Goal: Transaction & Acquisition: Purchase product/service

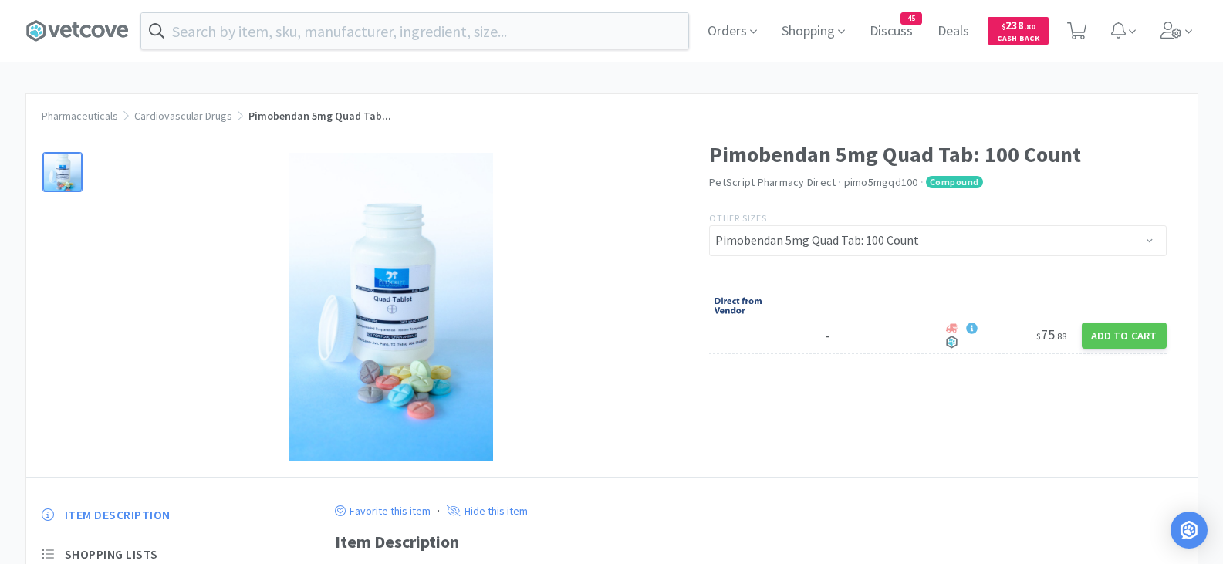
select select "547656"
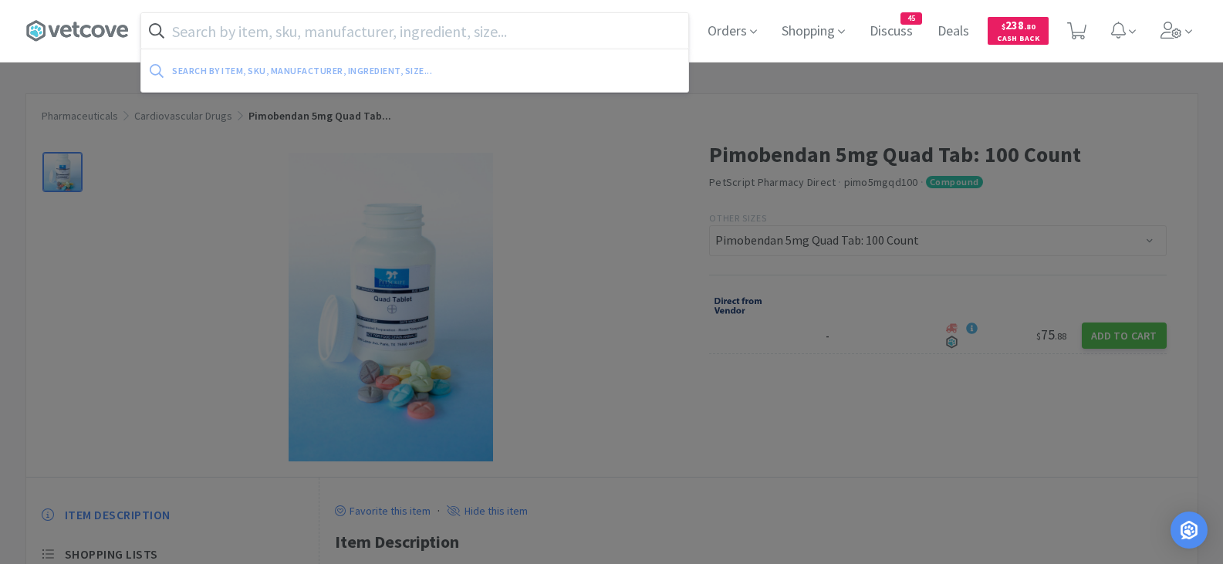
click at [319, 38] on input "text" at bounding box center [414, 30] width 547 height 35
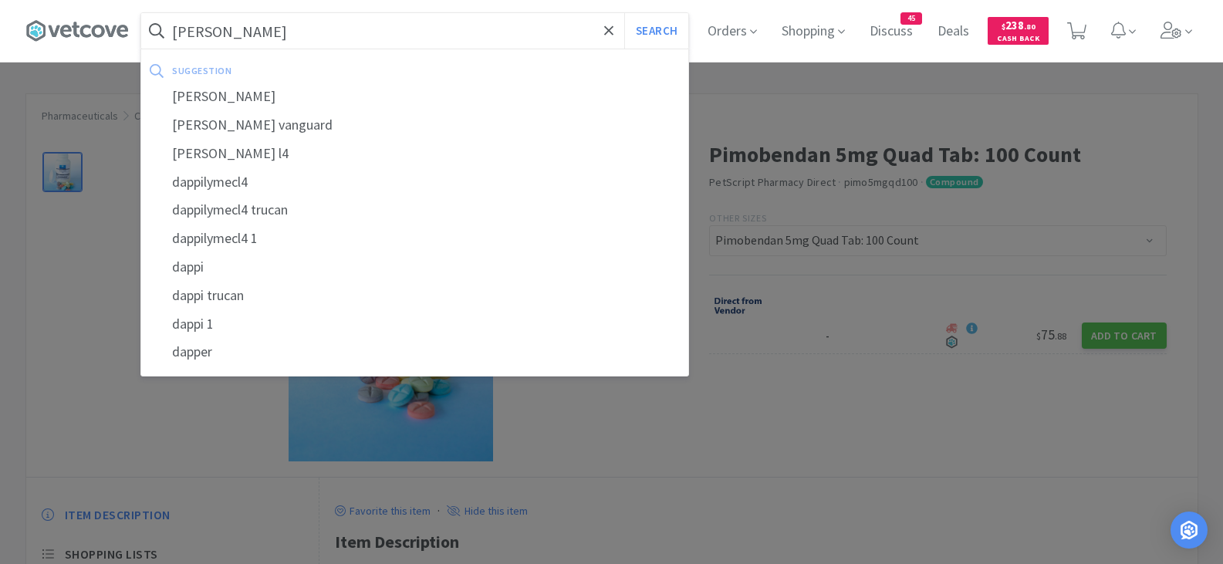
type input "[PERSON_NAME]"
click at [624, 13] on button "Search" at bounding box center [656, 30] width 64 height 35
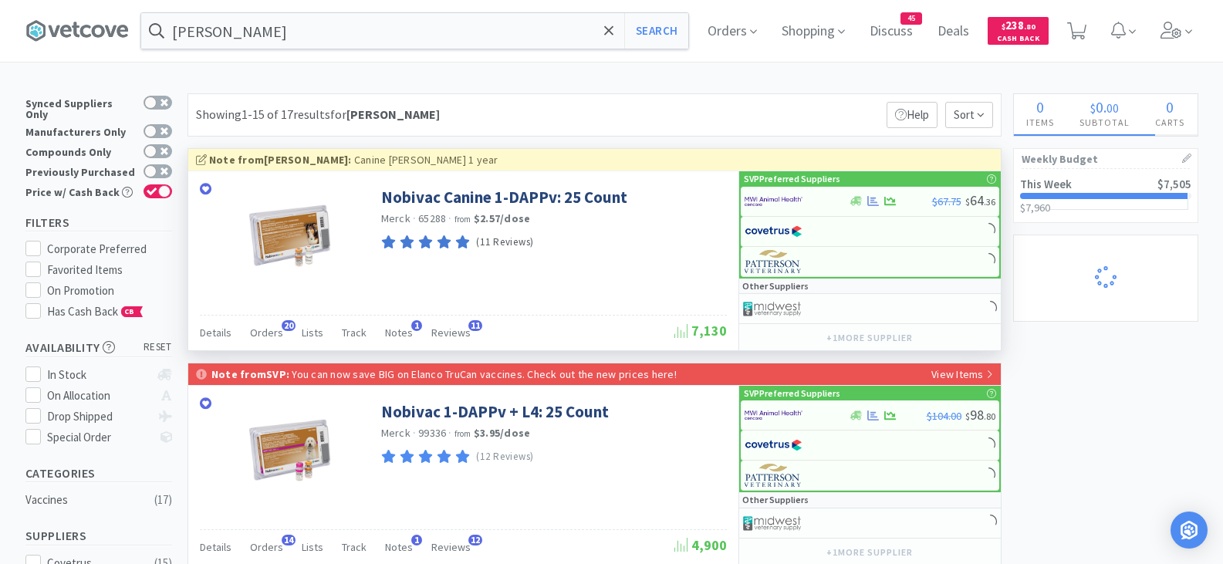
select select "2"
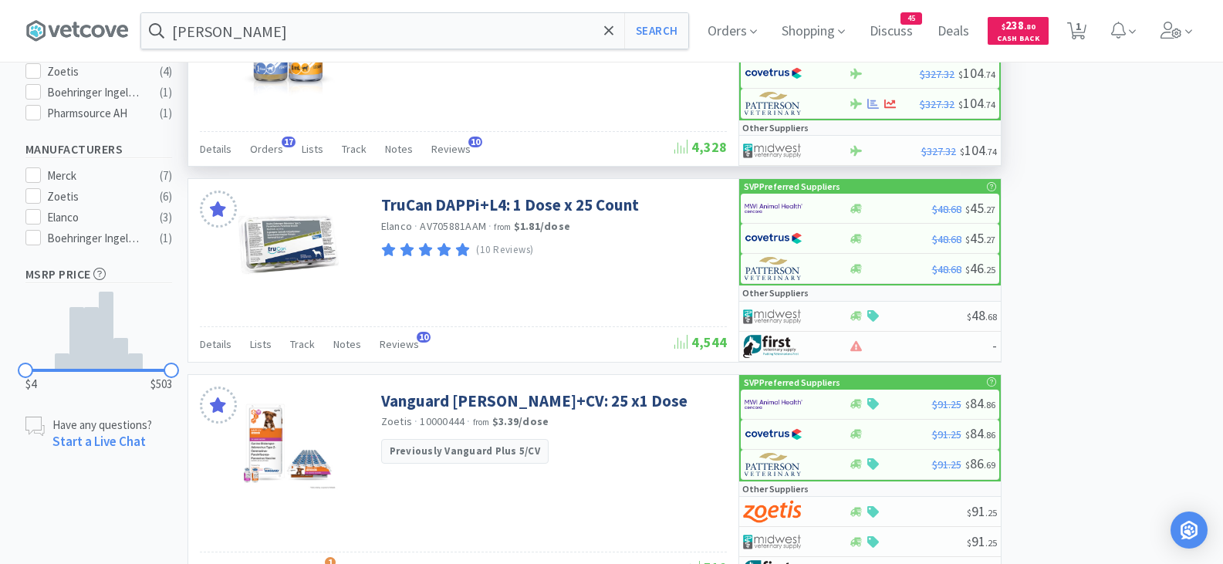
scroll to position [617, 0]
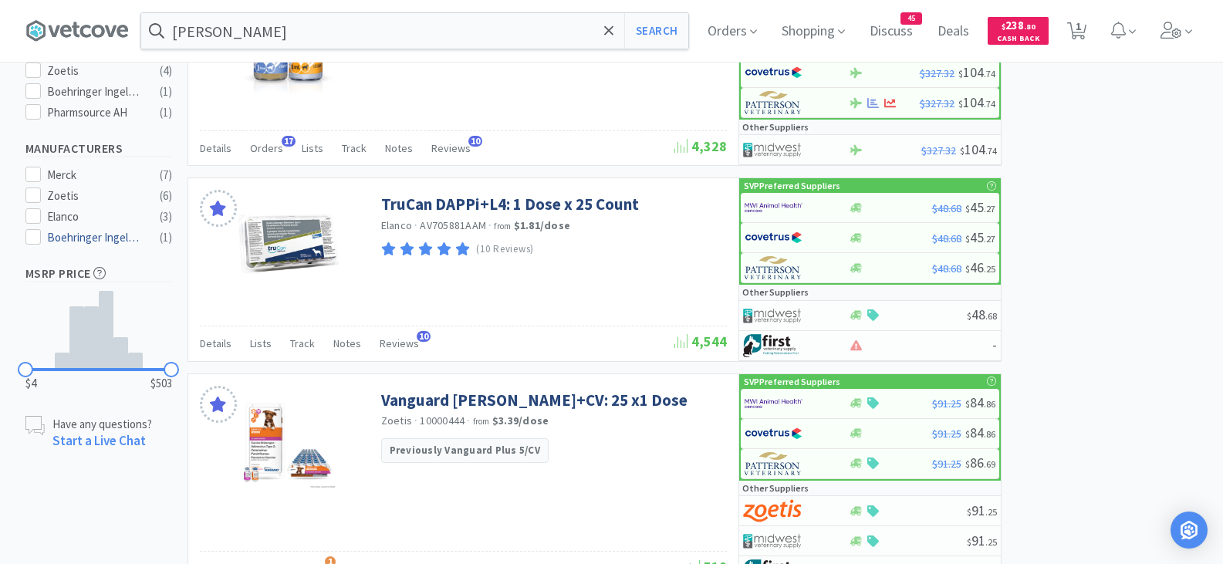
click at [64, 228] on div "Boehringer Ingelheim" at bounding box center [95, 237] width 96 height 19
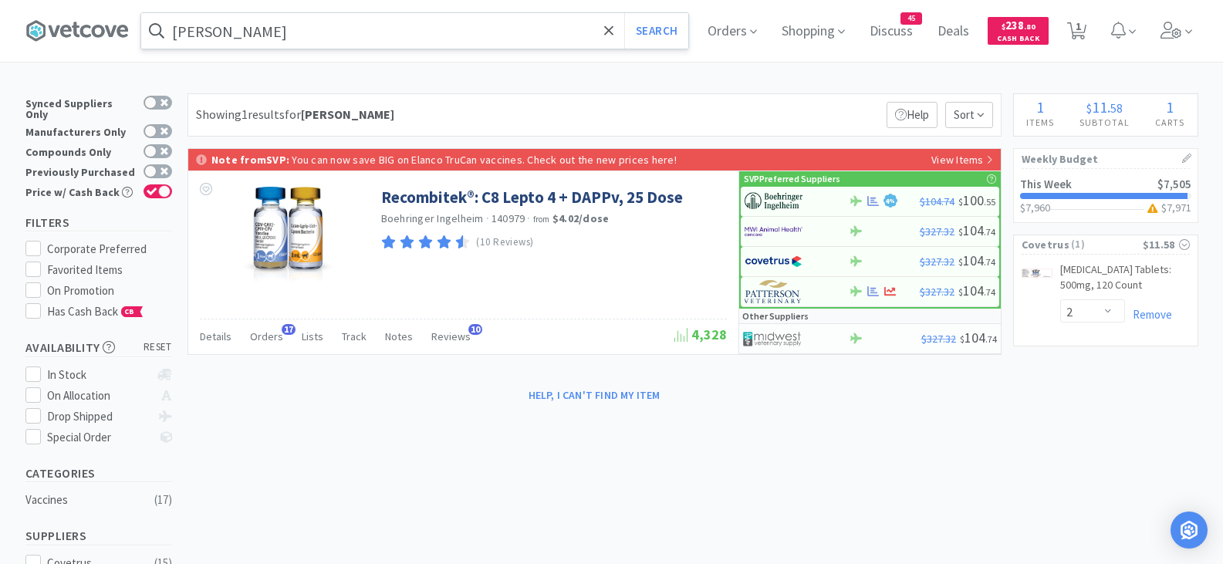
click at [271, 25] on input "[PERSON_NAME]" at bounding box center [414, 30] width 547 height 35
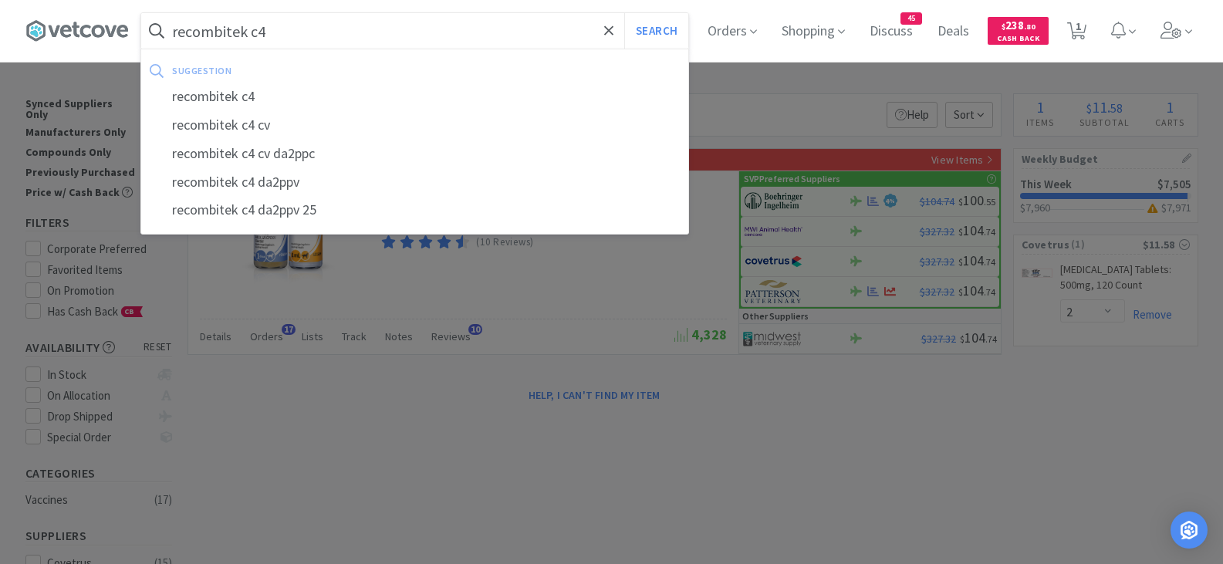
type input "recombitek c4"
click at [624, 13] on button "Search" at bounding box center [656, 30] width 64 height 35
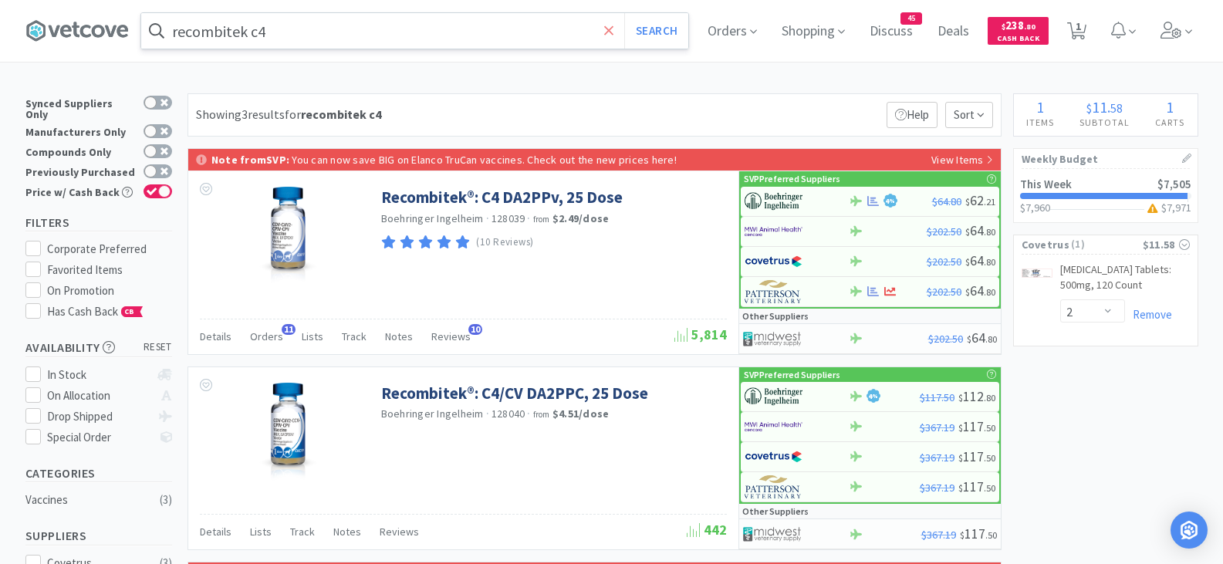
click at [613, 32] on icon at bounding box center [608, 29] width 9 height 9
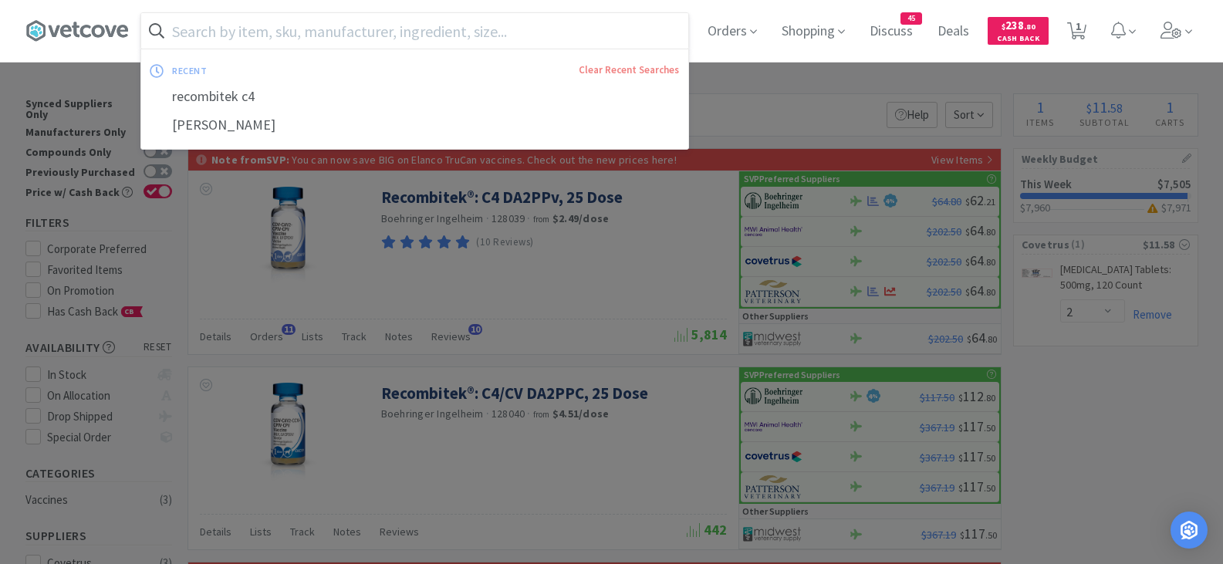
click at [287, 38] on input "text" at bounding box center [414, 30] width 547 height 35
type input "4 lepto"
click at [624, 13] on button "Search" at bounding box center [656, 30] width 64 height 35
